Goal: Task Accomplishment & Management: Use online tool/utility

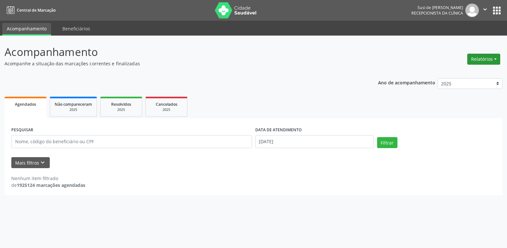
click at [492, 56] on button "Relatórios" at bounding box center [484, 59] width 33 height 11
click at [460, 71] on link "Agendamentos" at bounding box center [466, 73] width 70 height 9
select select "8"
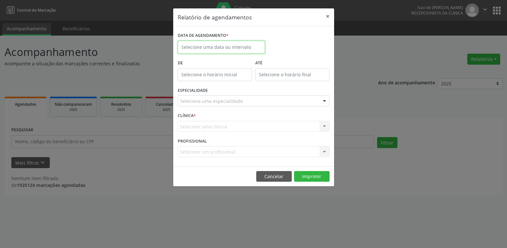
click at [214, 48] on input "text" at bounding box center [221, 47] width 87 height 13
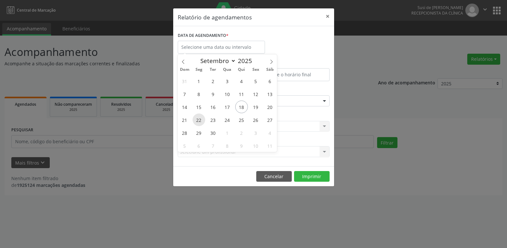
click at [199, 121] on span "22" at bounding box center [199, 119] width 13 height 13
type input "22/09/2025"
click at [199, 121] on span "22" at bounding box center [199, 119] width 13 height 13
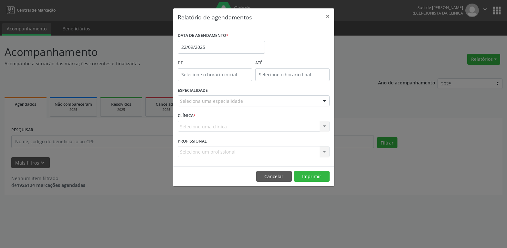
click at [324, 100] on div at bounding box center [325, 101] width 10 height 11
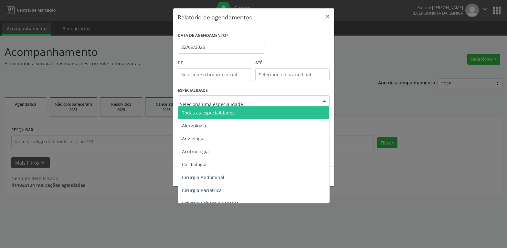
click at [272, 111] on span "Todas as especialidades" at bounding box center [254, 112] width 152 height 13
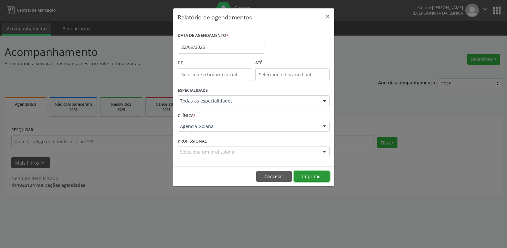
click at [308, 174] on button "Imprimir" at bounding box center [312, 176] width 36 height 11
